Goal: Find contact information: Find contact information

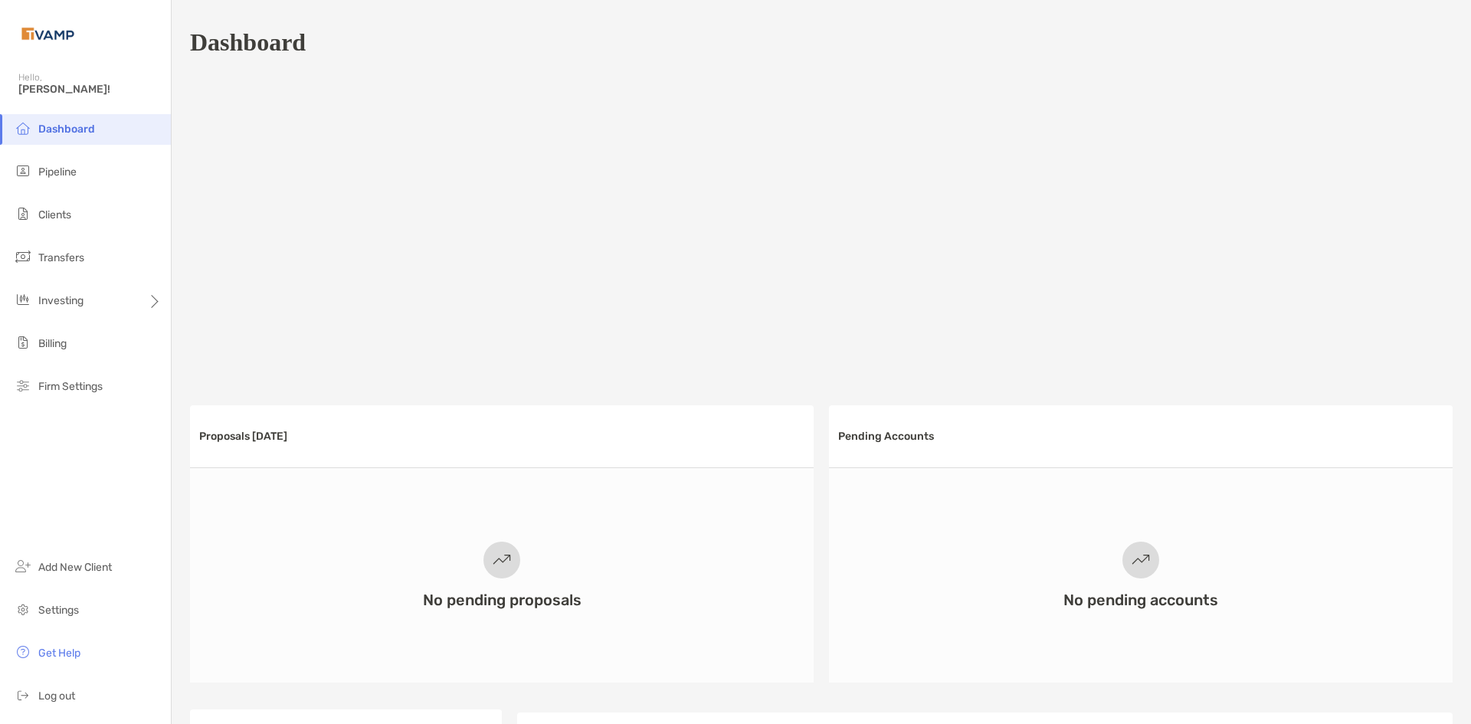
click at [88, 175] on li "Pipeline" at bounding box center [85, 172] width 171 height 31
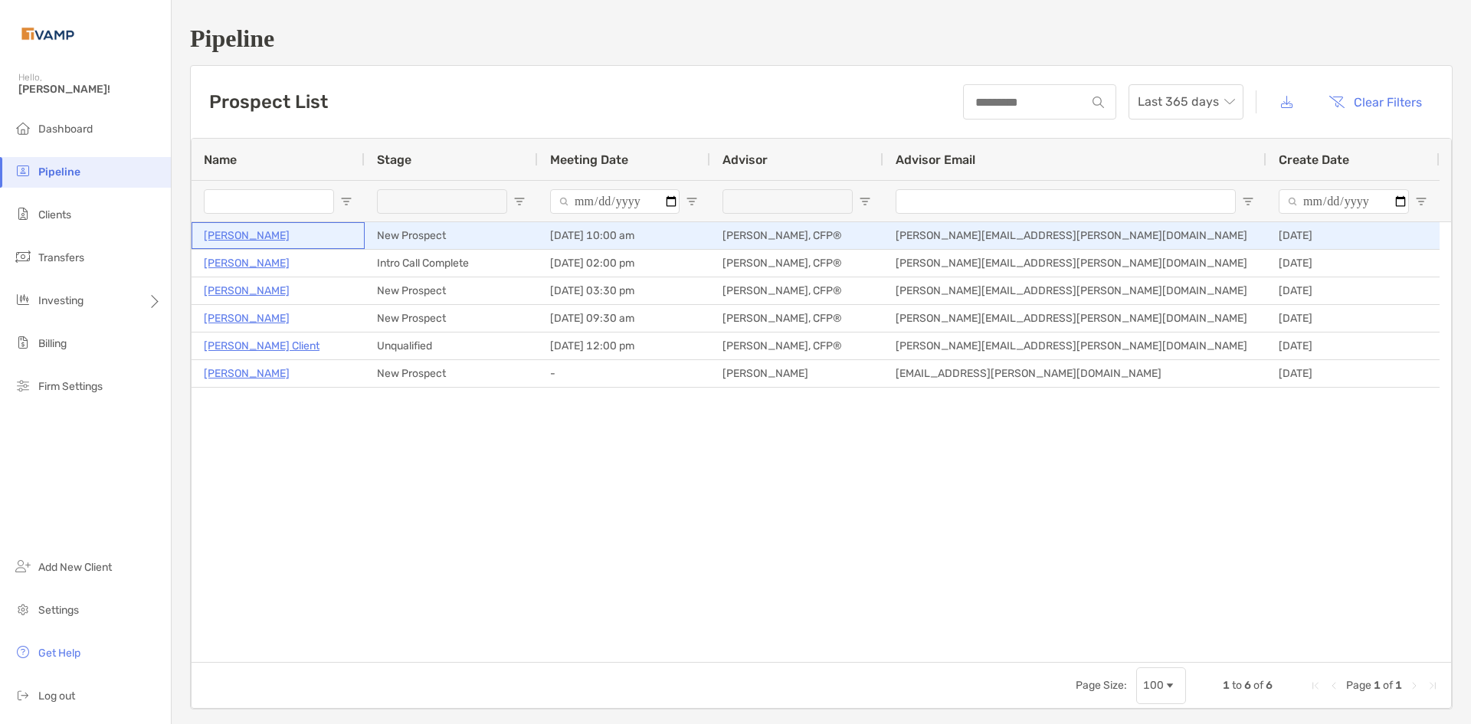
click at [259, 231] on p "[PERSON_NAME]" at bounding box center [247, 235] width 86 height 19
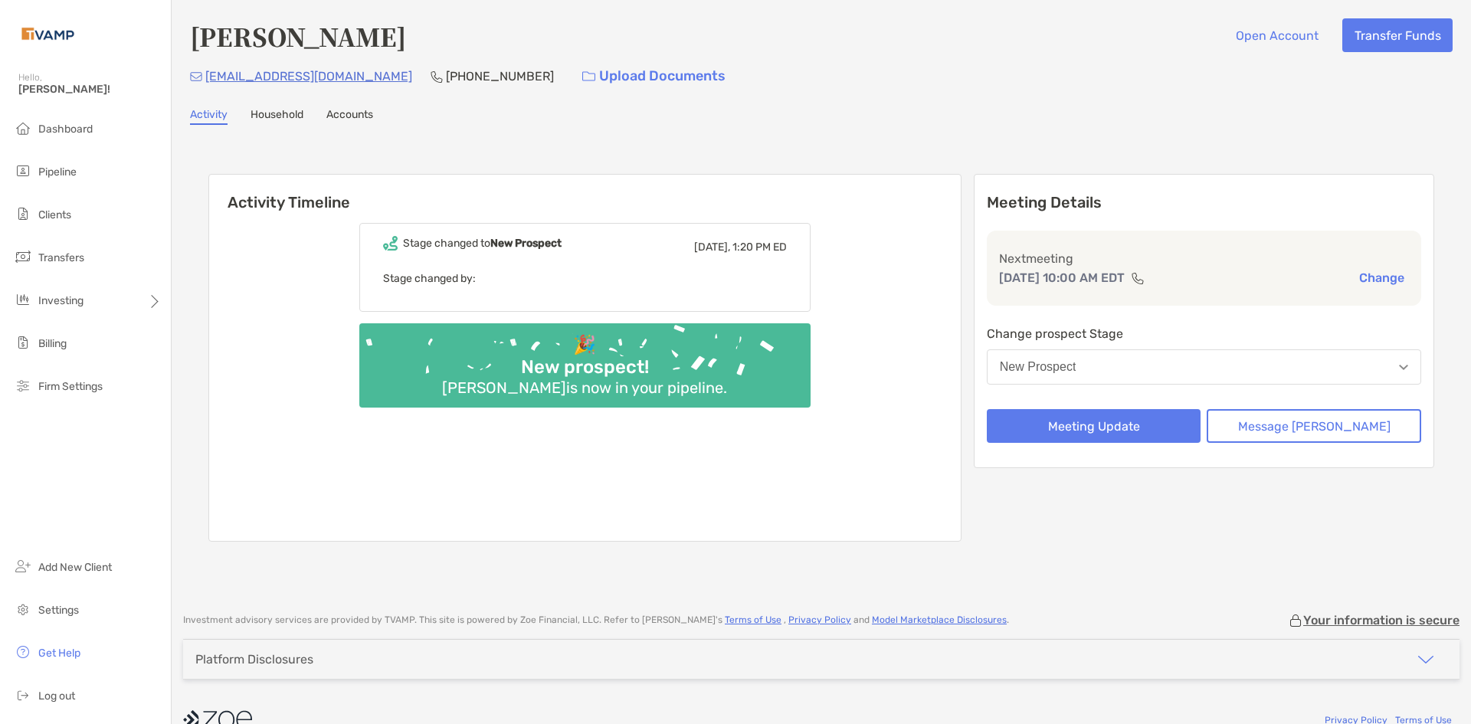
click at [273, 116] on link "Household" at bounding box center [276, 116] width 53 height 17
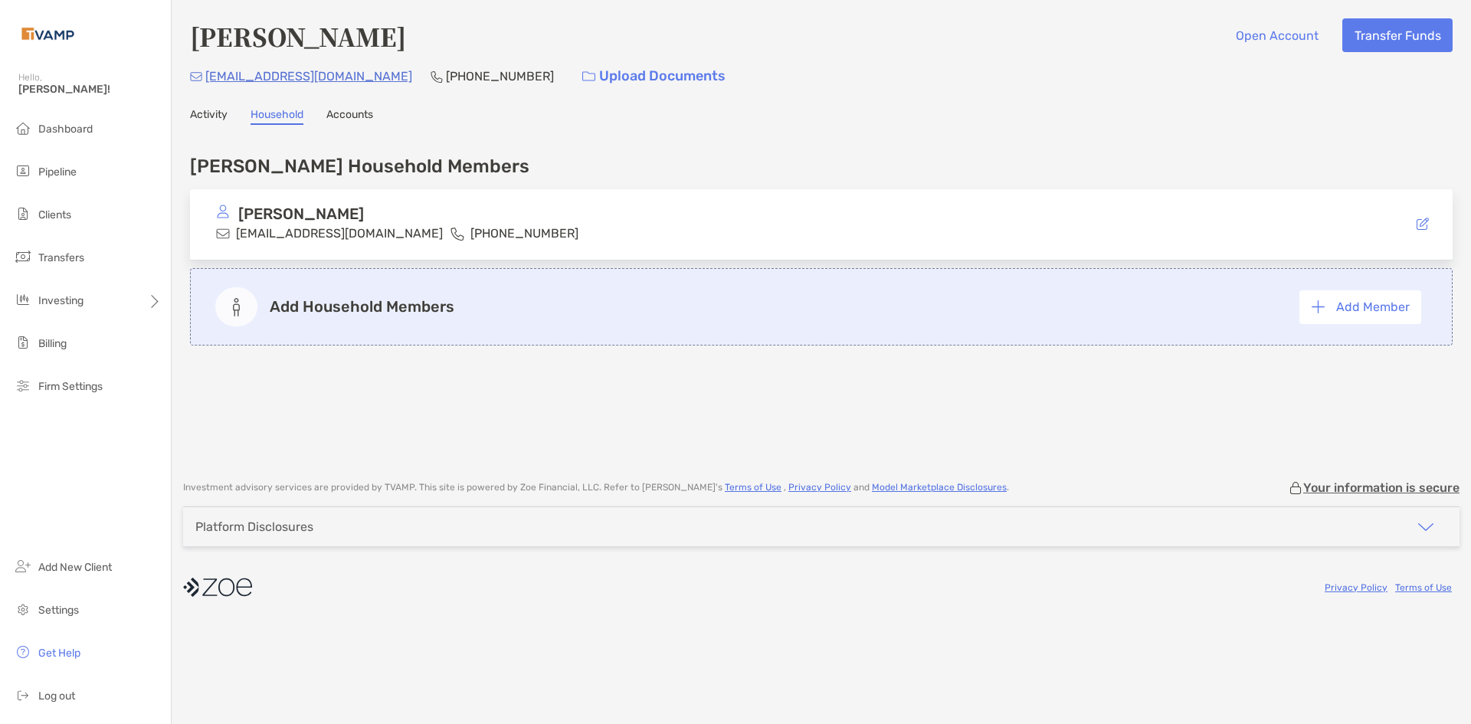
drag, startPoint x: 348, startPoint y: 116, endPoint x: 261, endPoint y: 119, distance: 87.3
click at [347, 116] on link "Accounts" at bounding box center [349, 116] width 47 height 17
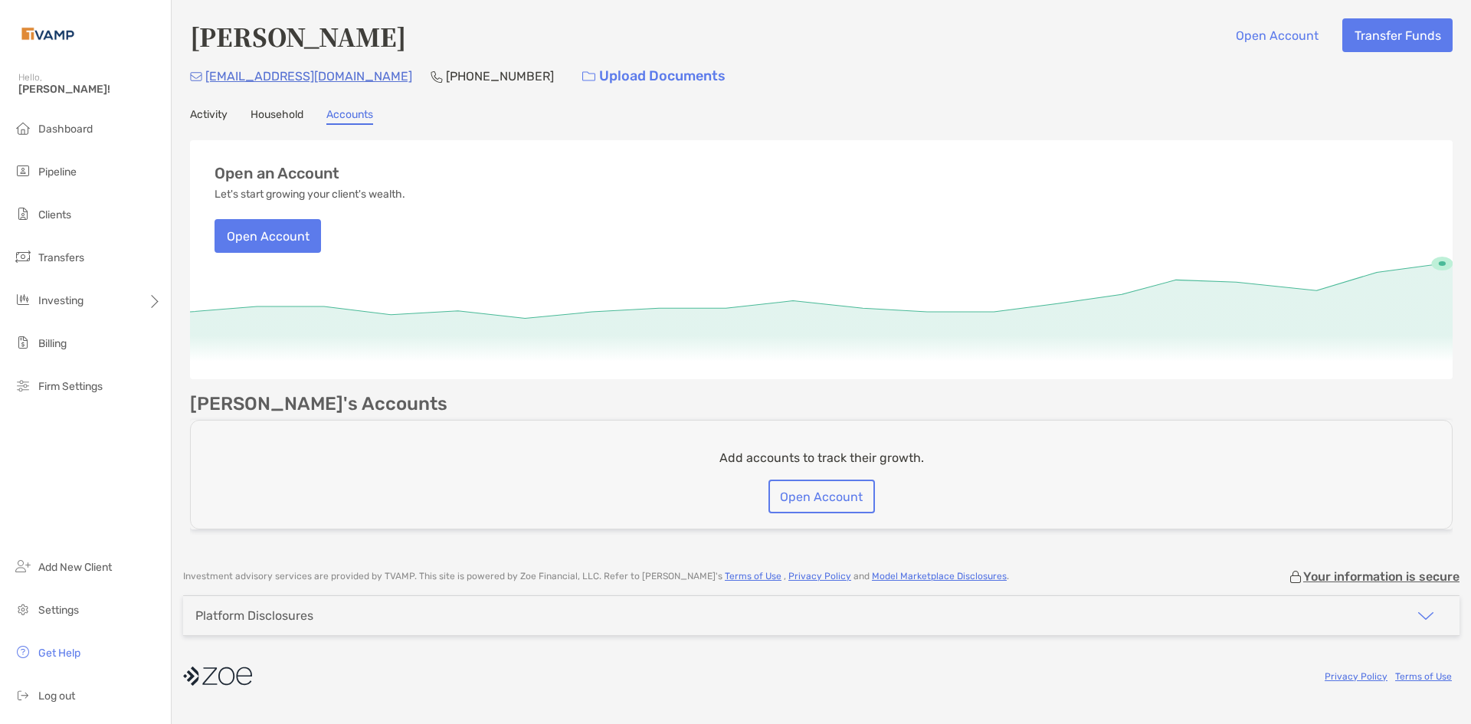
click at [207, 118] on link "Activity" at bounding box center [209, 116] width 38 height 17
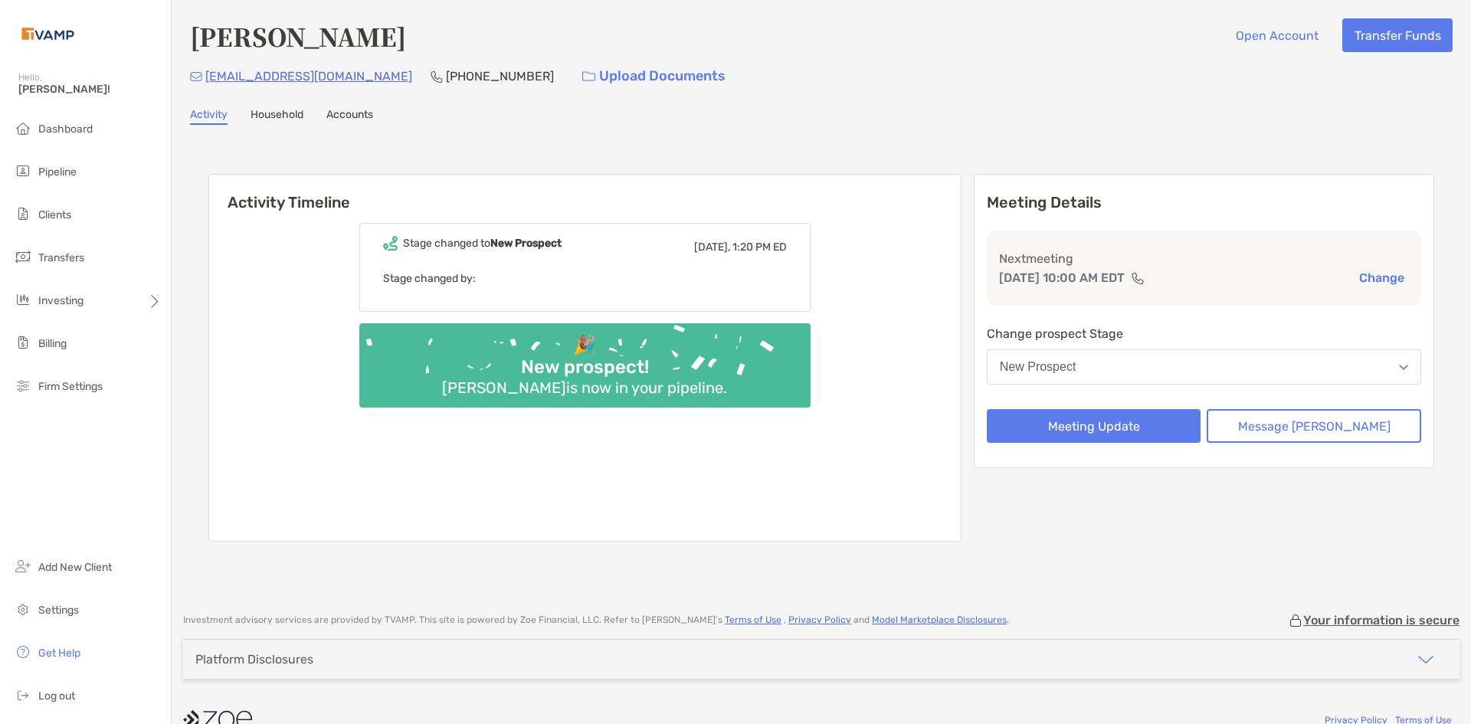
click at [1158, 371] on button "New Prospect" at bounding box center [1203, 366] width 434 height 35
click at [1126, 593] on div "Robert Southard Open Account Transfer Funds res499@aol.com (516) 993-3144 Uploa…" at bounding box center [821, 298] width 1299 height 597
click at [1279, 431] on button "Message Zoe" at bounding box center [1313, 426] width 214 height 34
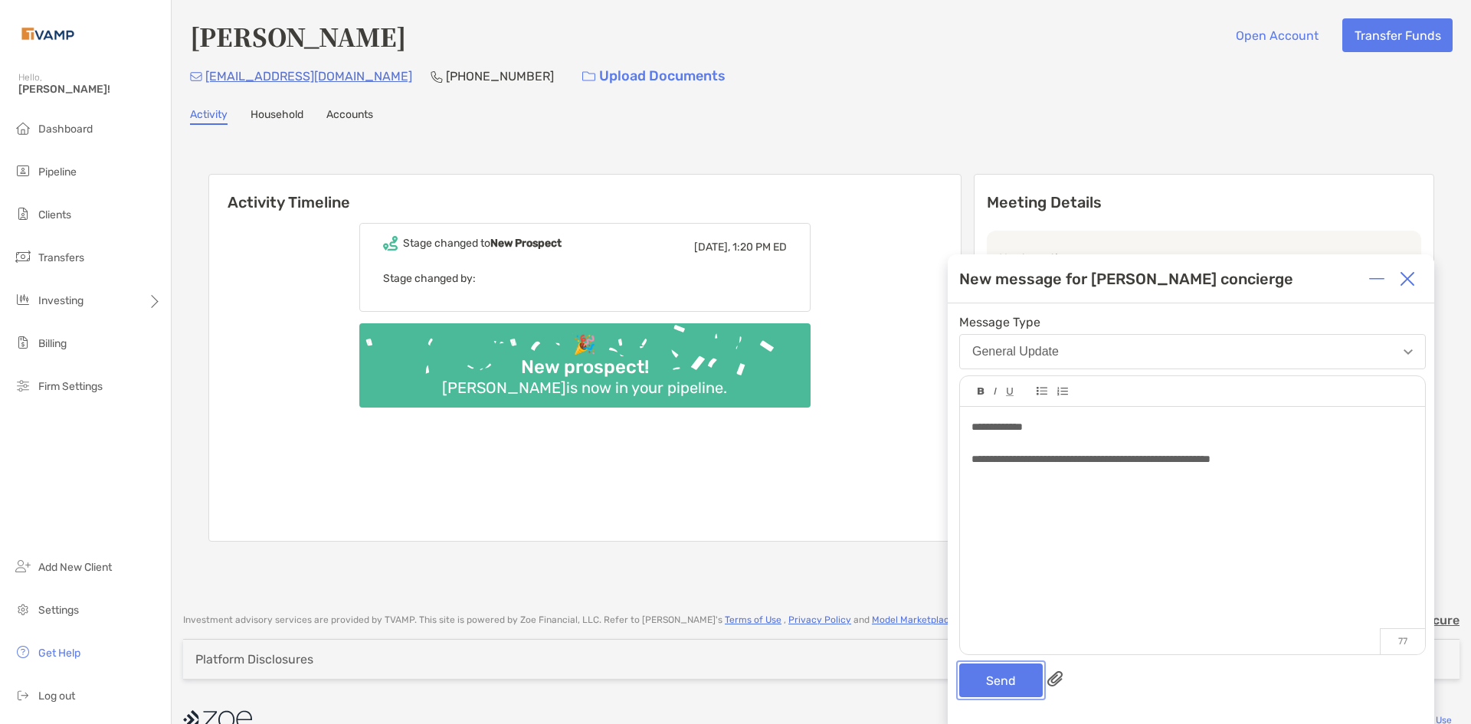
click at [1010, 680] on button "Send" at bounding box center [1000, 680] width 83 height 34
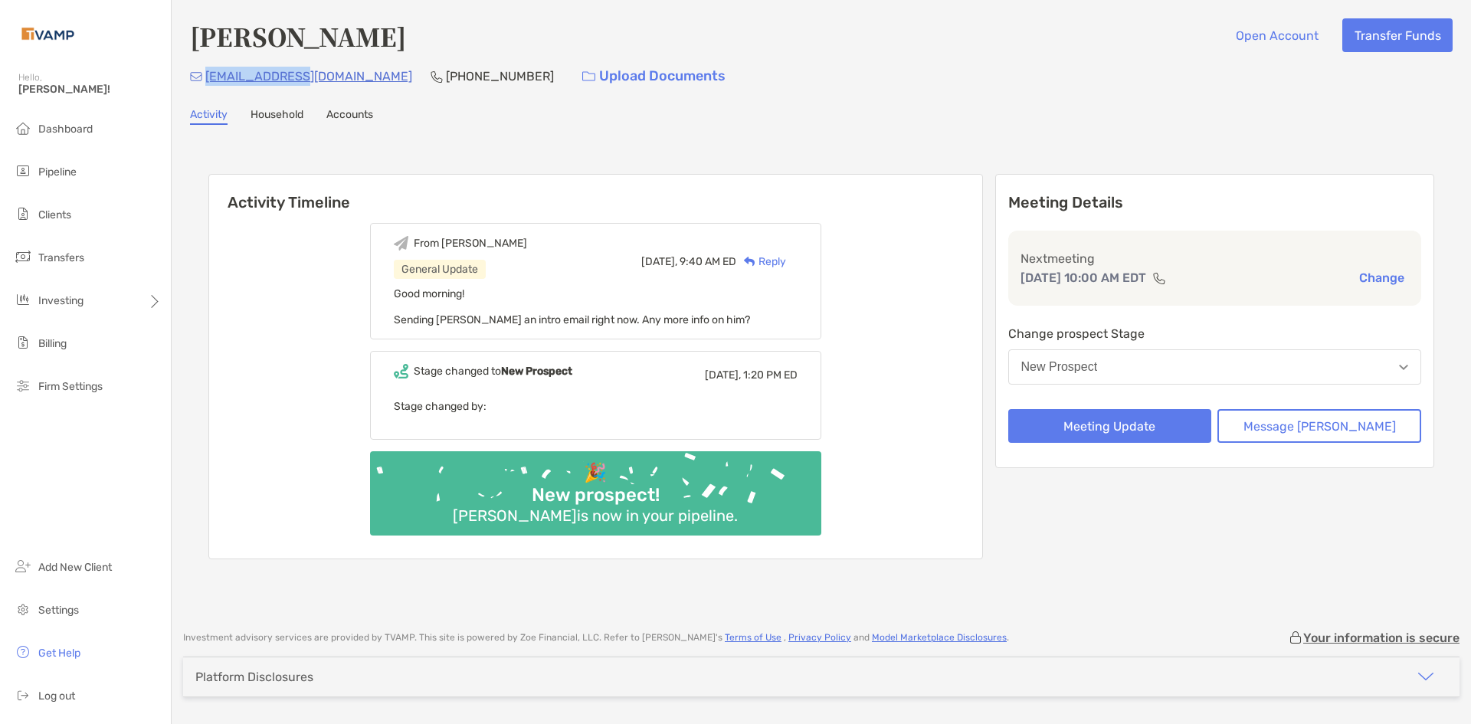
drag, startPoint x: 306, startPoint y: 80, endPoint x: 205, endPoint y: 85, distance: 100.5
click at [205, 85] on div "[EMAIL_ADDRESS][DOMAIN_NAME] [PHONE_NUMBER] Upload Documents" at bounding box center [821, 76] width 1262 height 33
copy p "[EMAIL_ADDRESS][DOMAIN_NAME]"
drag, startPoint x: 414, startPoint y: 74, endPoint x: 332, endPoint y: 77, distance: 82.8
click at [332, 77] on div "[EMAIL_ADDRESS][DOMAIN_NAME] [PHONE_NUMBER] Upload Documents" at bounding box center [821, 76] width 1262 height 33
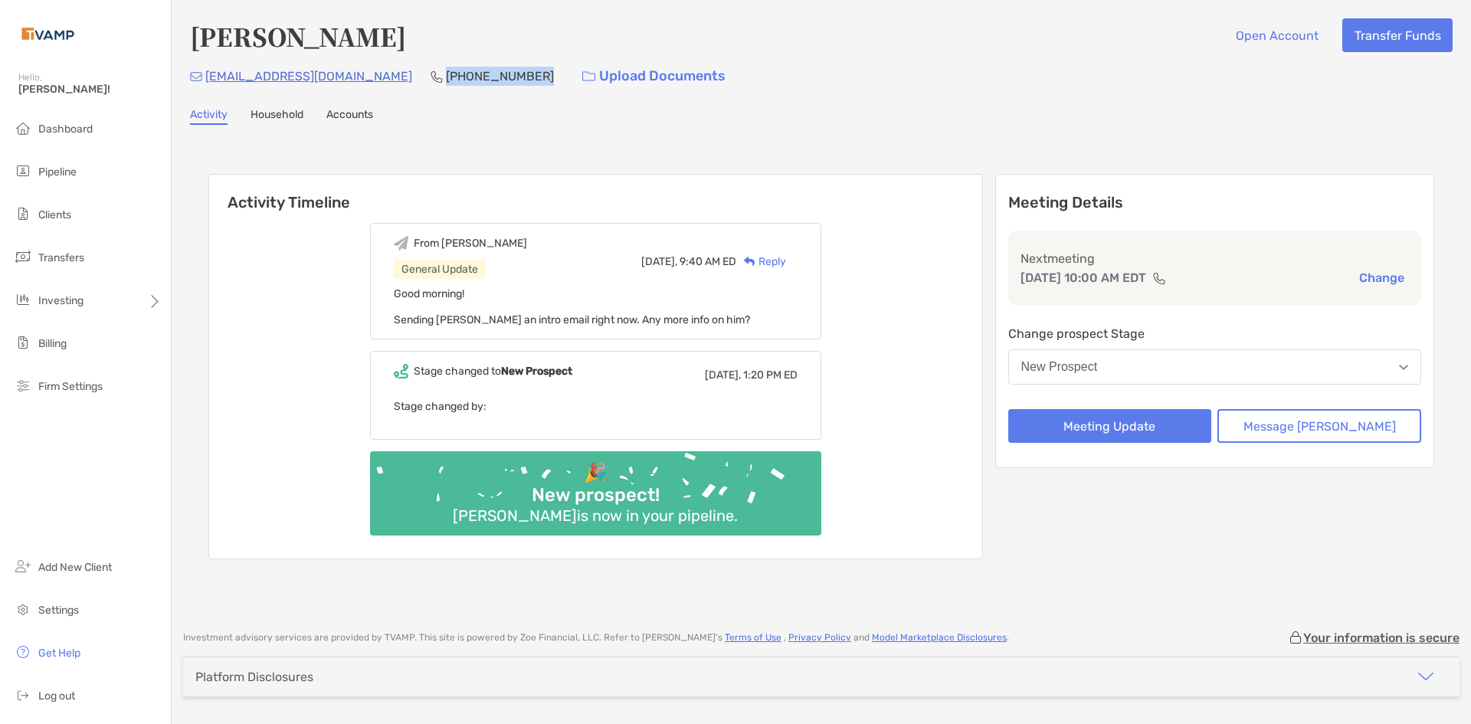
copy p "[PHONE_NUMBER]"
click at [93, 164] on li "Pipeline" at bounding box center [85, 172] width 171 height 31
click at [74, 171] on span "Pipeline" at bounding box center [57, 171] width 38 height 13
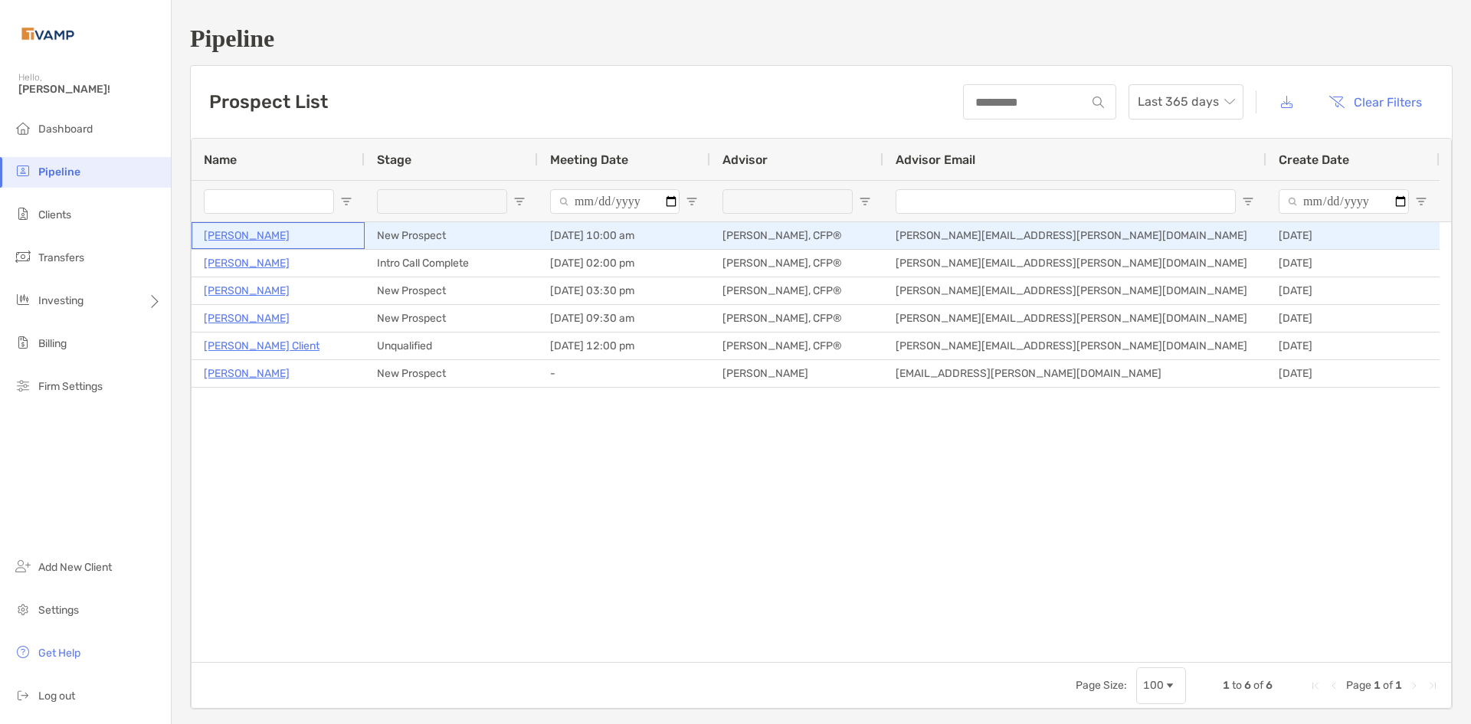
click at [254, 238] on p "Robert Southard" at bounding box center [247, 235] width 86 height 19
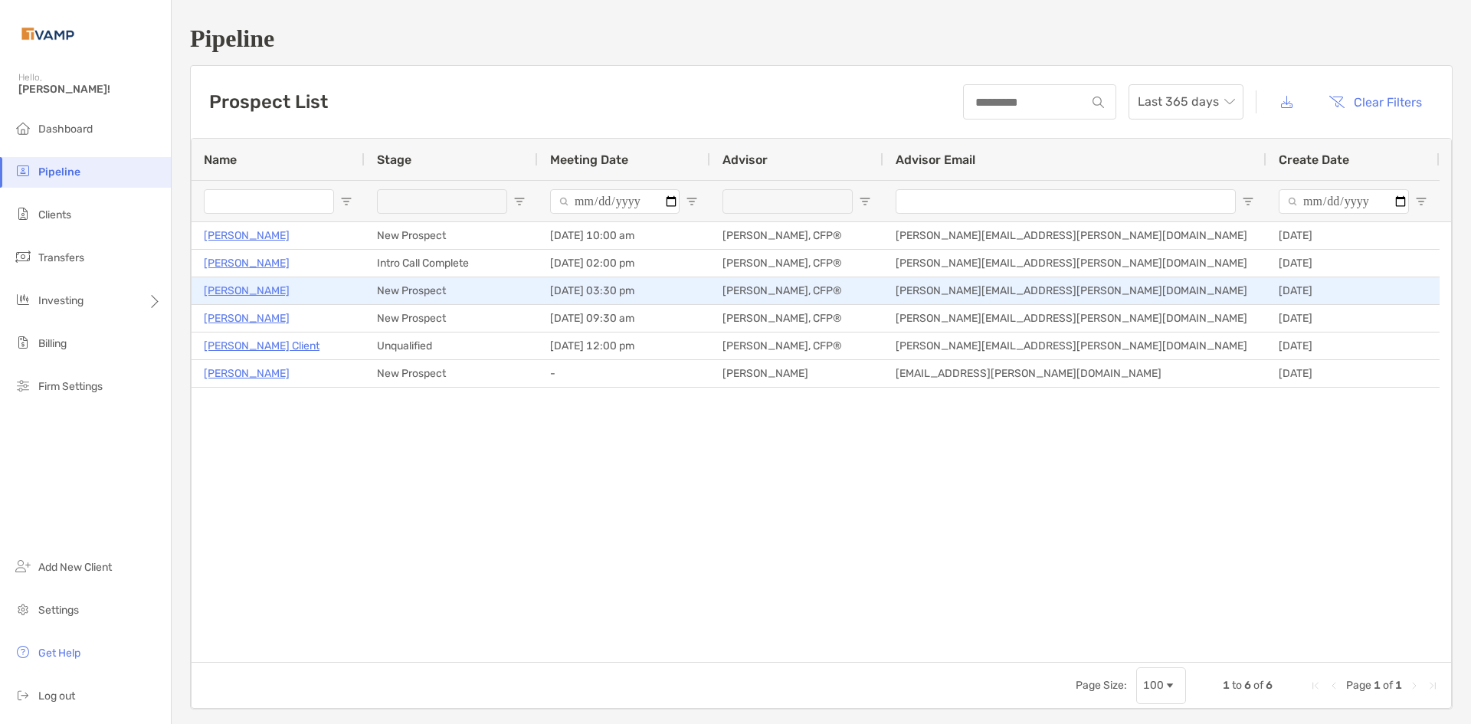
click at [266, 290] on p "Todd Morrison" at bounding box center [247, 290] width 86 height 19
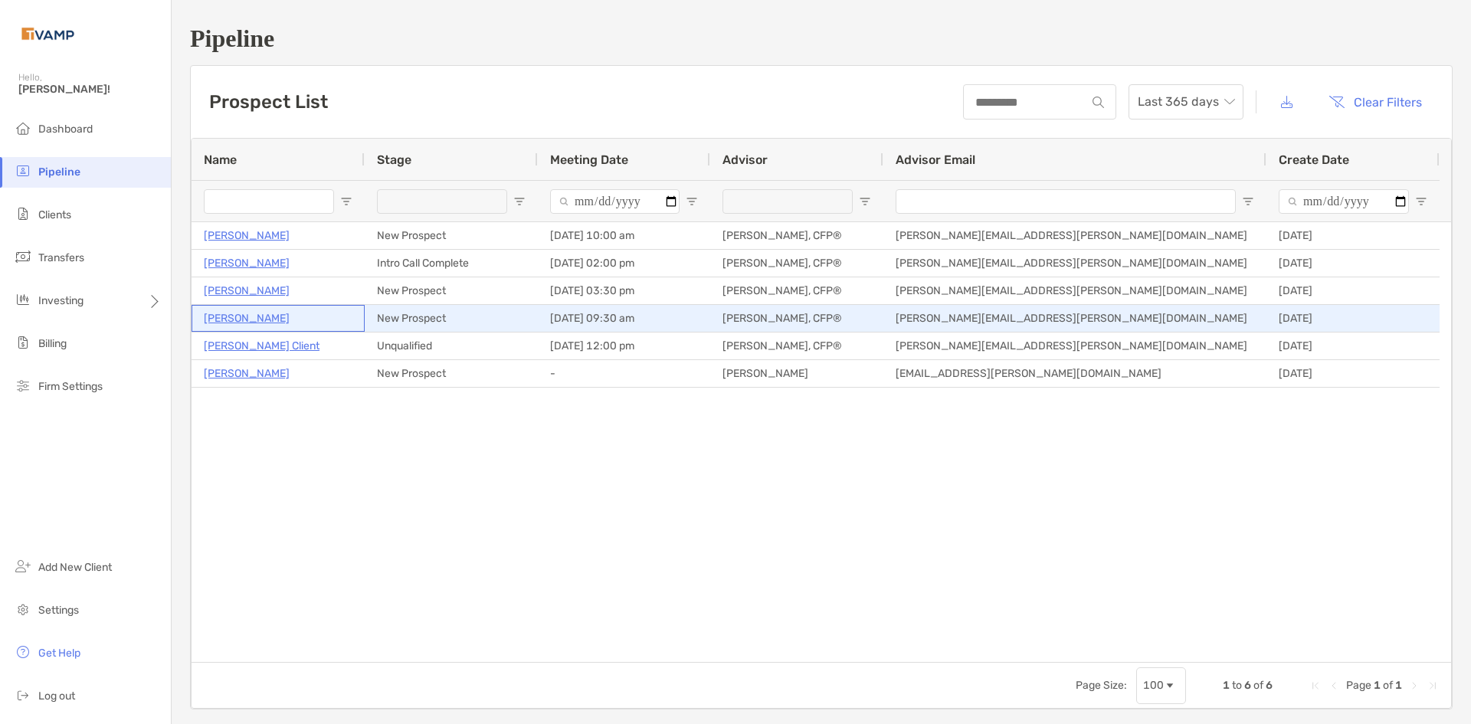
click at [276, 323] on p "[PERSON_NAME]" at bounding box center [247, 318] width 86 height 19
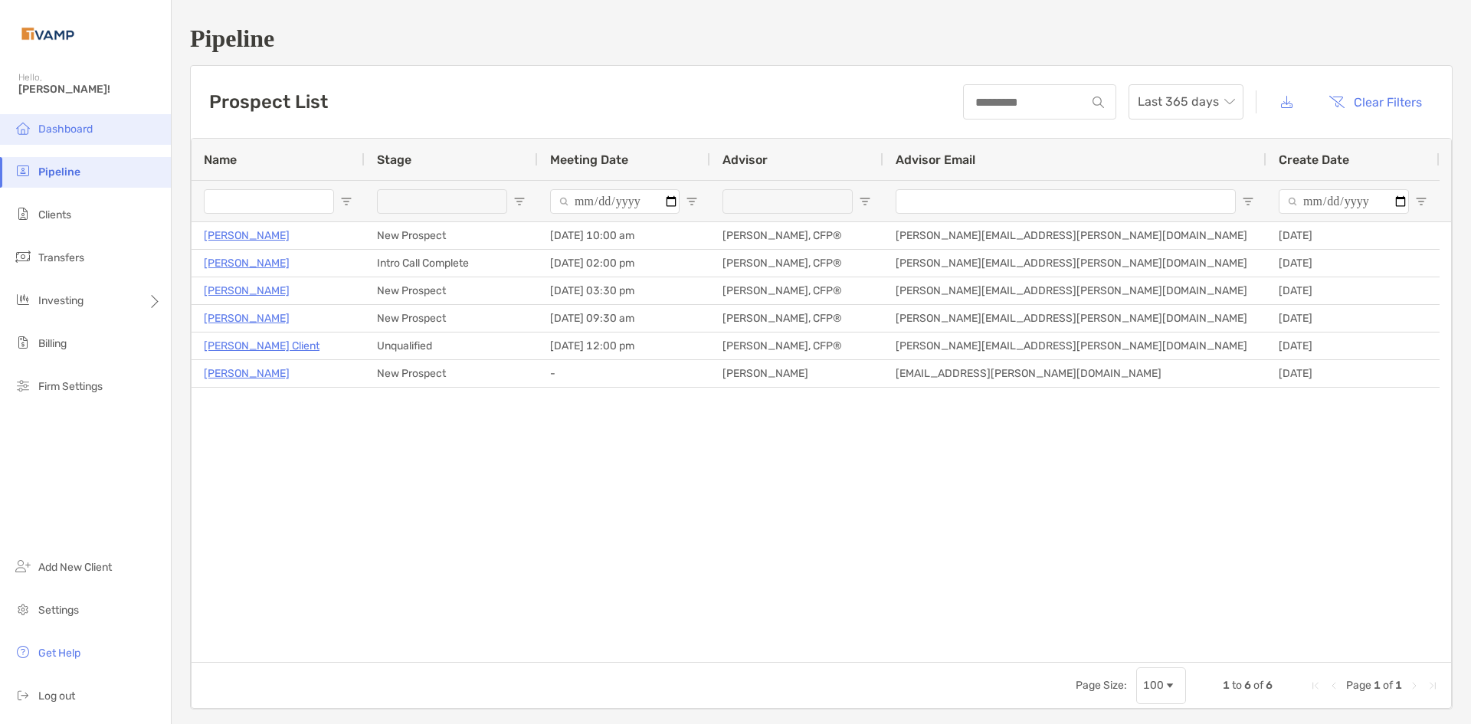
click at [59, 121] on li "Dashboard" at bounding box center [85, 129] width 171 height 31
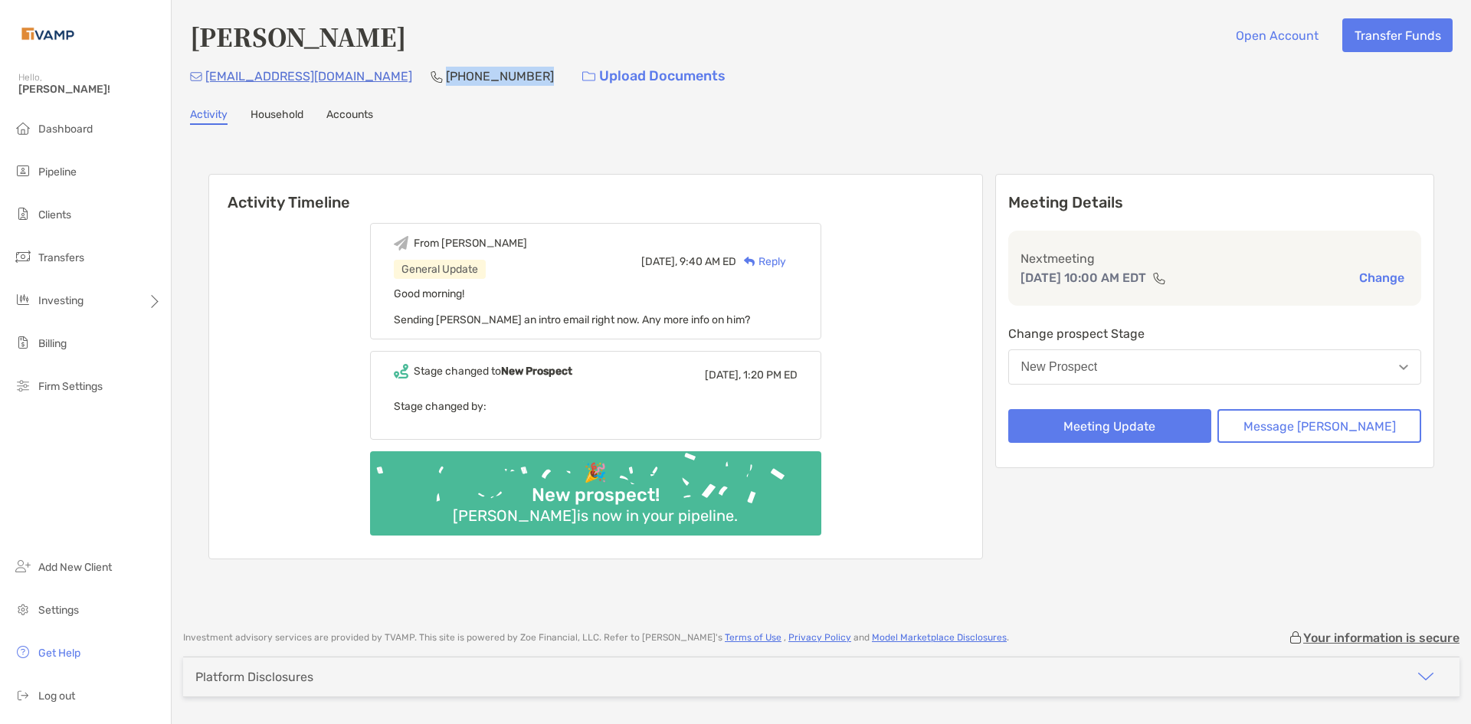
drag, startPoint x: 421, startPoint y: 77, endPoint x: 337, endPoint y: 91, distance: 85.5
click at [334, 93] on div "[PERSON_NAME] Open Account Transfer Funds [EMAIL_ADDRESS][DOMAIN_NAME] [PHONE_N…" at bounding box center [821, 307] width 1299 height 615
copy p "[PHONE_NUMBER]"
drag, startPoint x: 303, startPoint y: 74, endPoint x: 206, endPoint y: 79, distance: 97.4
click at [206, 79] on div "res499@aol.com (516) 993-3144 Upload Documents" at bounding box center [821, 76] width 1262 height 33
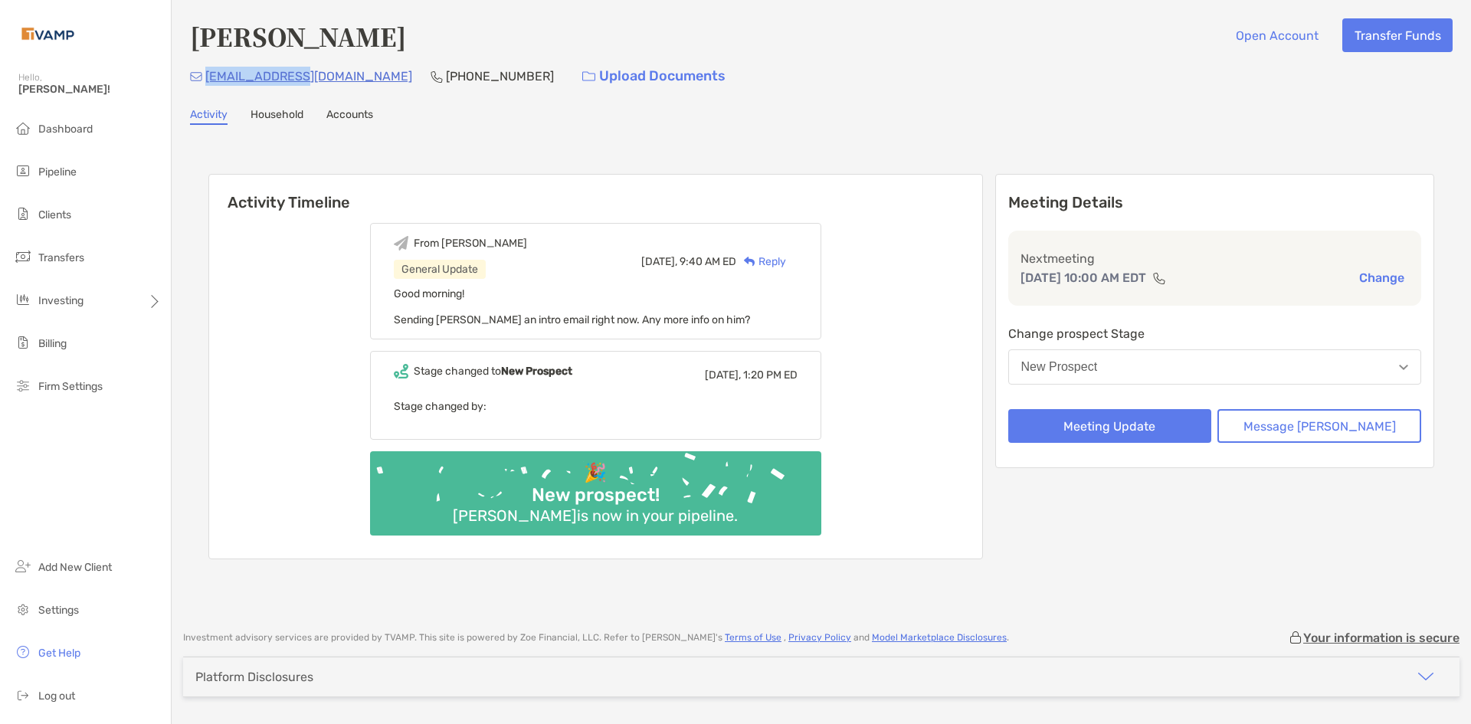
copy p "res499@aol.com"
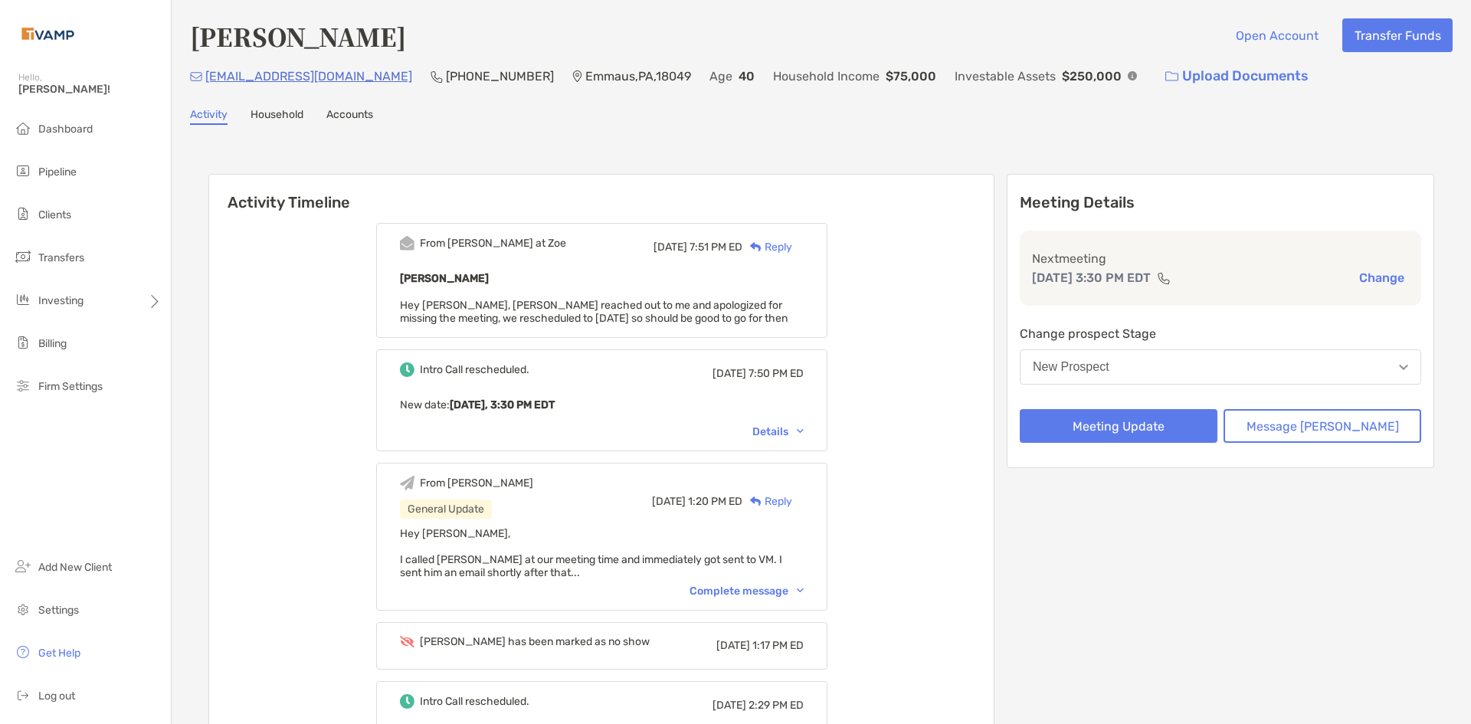
click at [765, 303] on span "Hey Josh, Todd reached out to me and apologized for missing the meeting, we res…" at bounding box center [594, 312] width 388 height 26
click at [793, 430] on div "Details" at bounding box center [777, 431] width 51 height 13
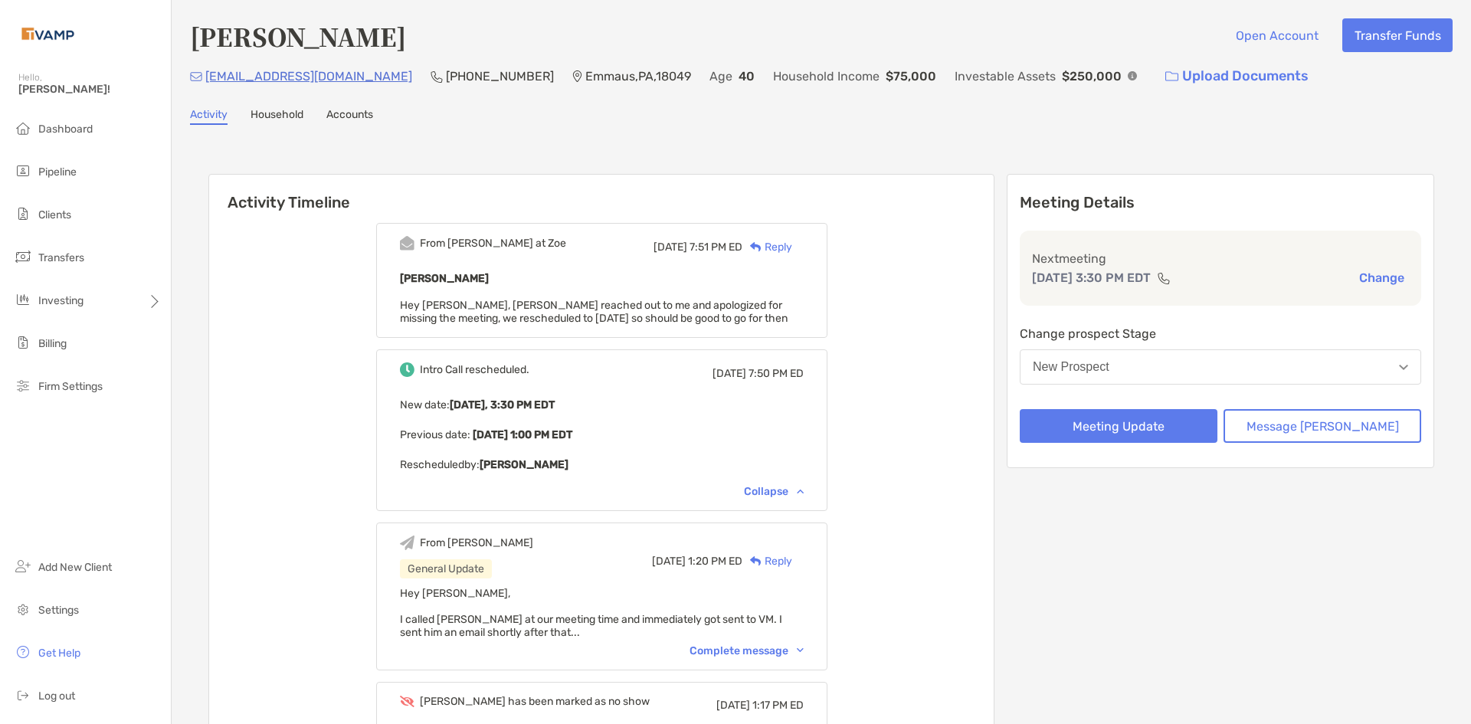
click at [780, 310] on span "Hey Josh, Todd reached out to me and apologized for missing the meeting, we res…" at bounding box center [594, 312] width 388 height 26
click at [634, 297] on div "Todd Morrison Hey Josh, Todd reached out to me and apologized for missing the m…" at bounding box center [602, 297] width 404 height 56
drag, startPoint x: 1001, startPoint y: 136, endPoint x: 1183, endPoint y: 113, distance: 183.7
click at [1183, 113] on div "Activity Household Accounts" at bounding box center [821, 116] width 1262 height 17
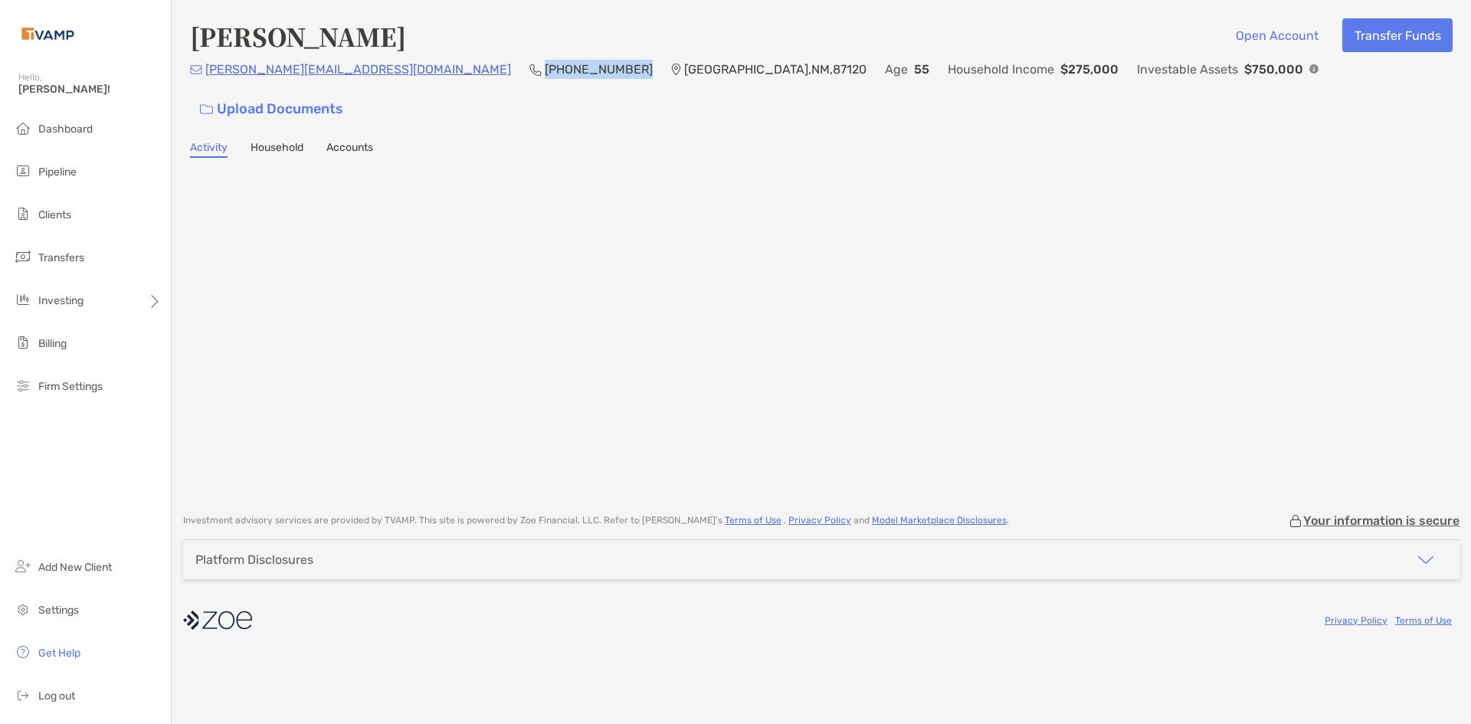
drag, startPoint x: 494, startPoint y: 75, endPoint x: 405, endPoint y: 82, distance: 89.1
click at [405, 82] on div "[PERSON_NAME][EMAIL_ADDRESS][DOMAIN_NAME] (972) 467-[GEOGRAPHIC_DATA] Age [DEMO…" at bounding box center [821, 93] width 1262 height 66
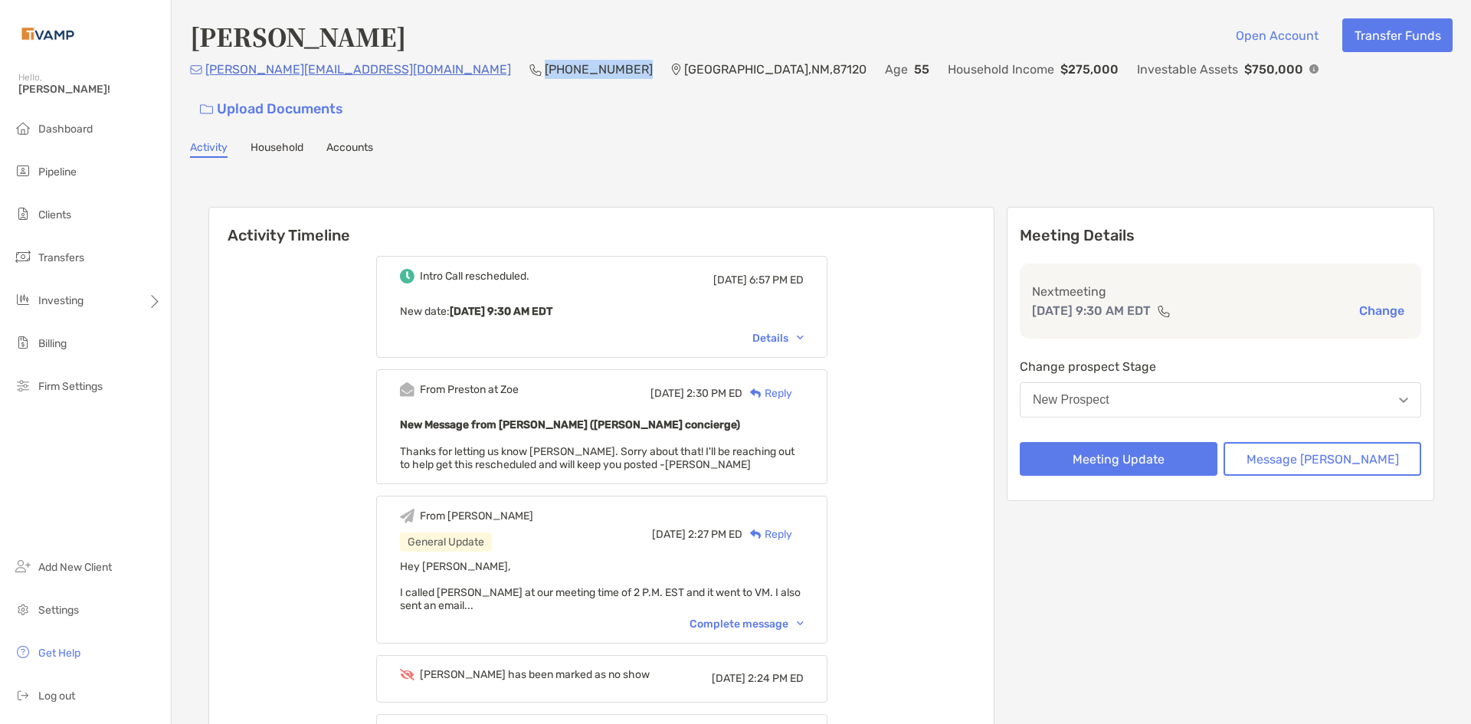
drag, startPoint x: 499, startPoint y: 74, endPoint x: 404, endPoint y: 81, distance: 96.0
click at [404, 81] on div "[PERSON_NAME][EMAIL_ADDRESS][DOMAIN_NAME] (972) 467-[GEOGRAPHIC_DATA] Age [DEMO…" at bounding box center [821, 93] width 1262 height 66
copy p "[PHONE_NUMBER]"
drag, startPoint x: 387, startPoint y: 96, endPoint x: 378, endPoint y: 88, distance: 12.0
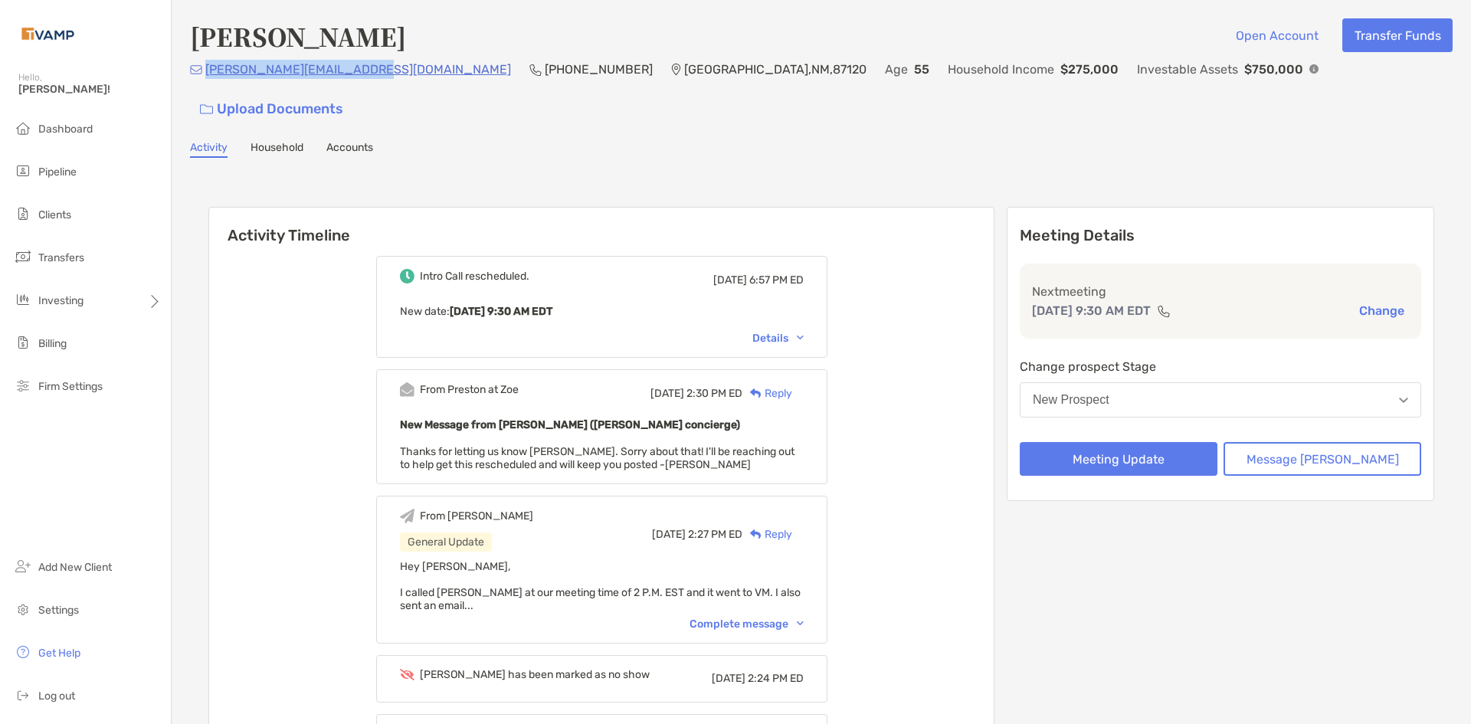
drag, startPoint x: 373, startPoint y: 77, endPoint x: 208, endPoint y: 83, distance: 164.8
click at [208, 83] on div "[PERSON_NAME][EMAIL_ADDRESS][DOMAIN_NAME] (972) 467-[GEOGRAPHIC_DATA] Age [DEMO…" at bounding box center [821, 93] width 1262 height 66
copy p "[PERSON_NAME][EMAIL_ADDRESS][DOMAIN_NAME]"
